Goal: Task Accomplishment & Management: Use online tool/utility

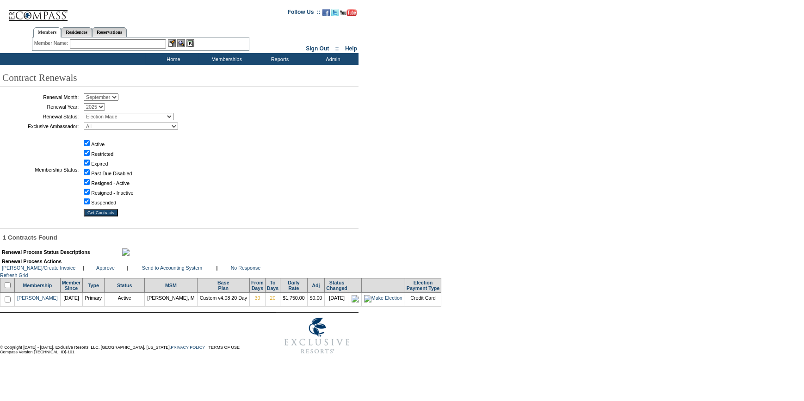
click at [11, 288] on input "checkbox" at bounding box center [8, 285] width 6 height 6
checkbox input "true"
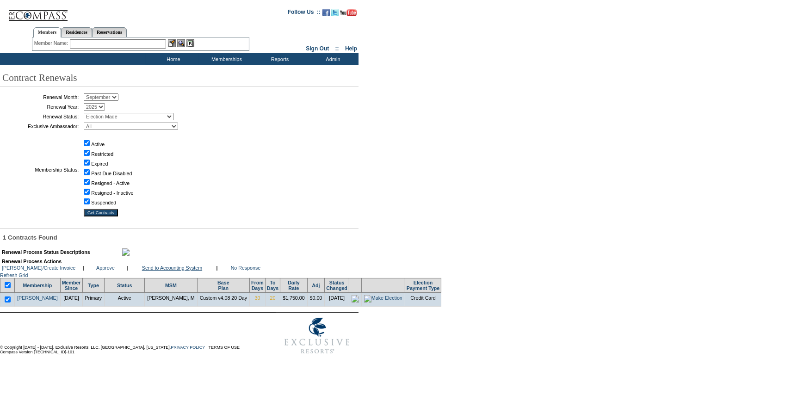
click at [170, 271] on link "Send to Accounting System" at bounding box center [172, 268] width 60 height 6
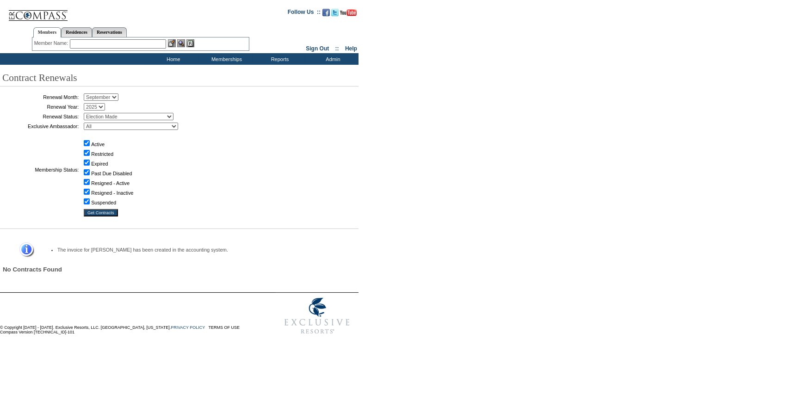
click at [140, 44] on input "text" at bounding box center [118, 43] width 96 height 9
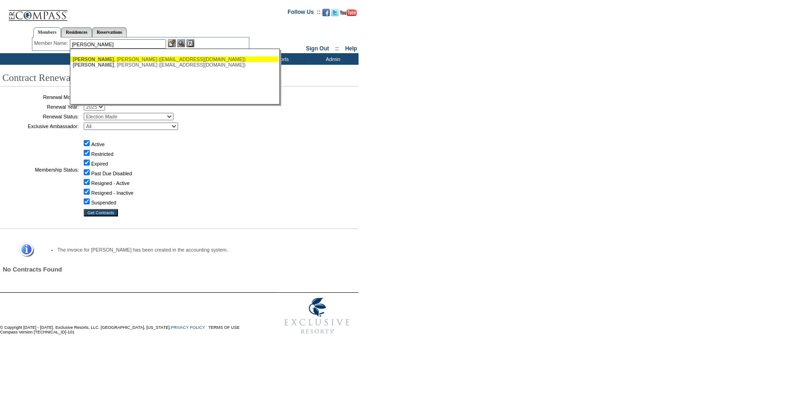
click at [134, 59] on div "[PERSON_NAME] ([EMAIL_ADDRESS][DOMAIN_NAME])" at bounding box center [175, 59] width 204 height 6
type input "[PERSON_NAME] ([EMAIL_ADDRESS][DOMAIN_NAME])"
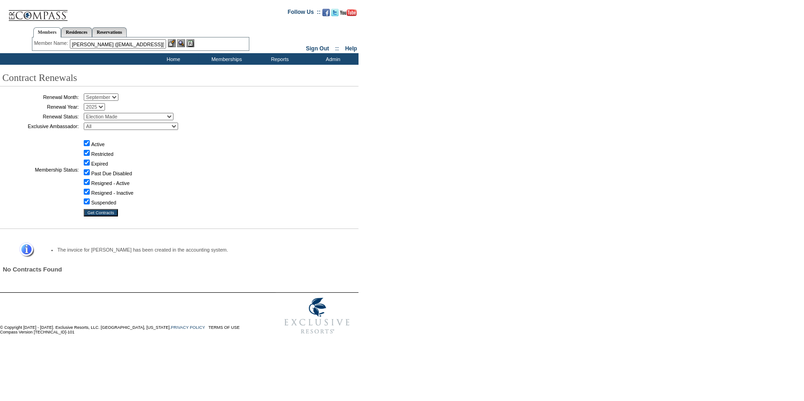
click at [172, 42] on img at bounding box center [172, 43] width 8 height 8
